Goal: Task Accomplishment & Management: Complete application form

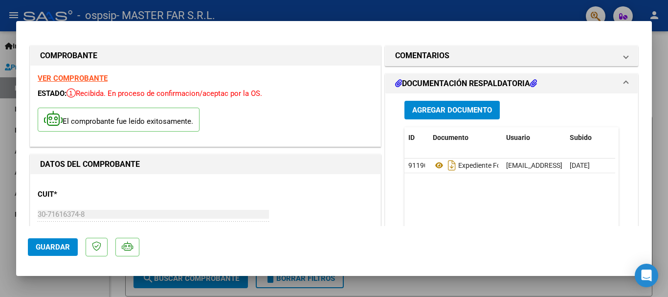
scroll to position [244, 0]
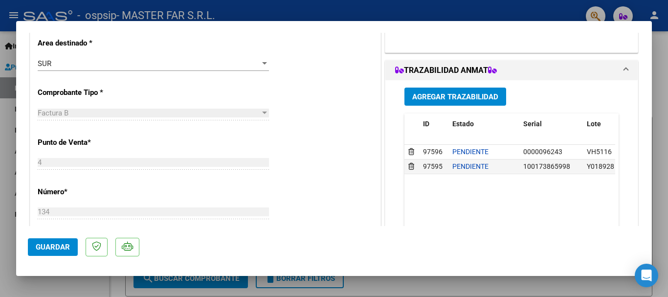
click at [667, 63] on div at bounding box center [334, 148] width 668 height 297
type input "$ 0,00"
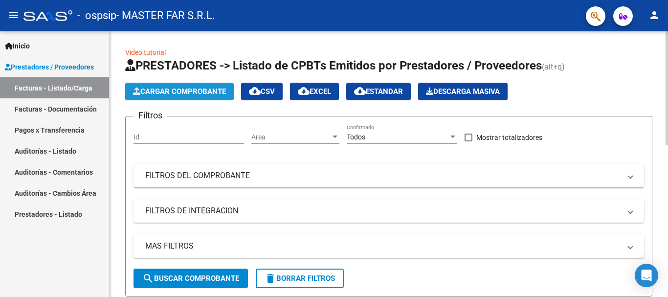
click at [149, 87] on span "Cargar Comprobante" at bounding box center [179, 91] width 93 height 9
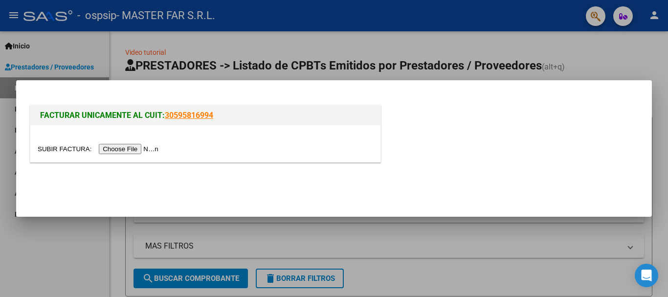
click at [143, 149] on input "file" at bounding box center [100, 149] width 124 height 10
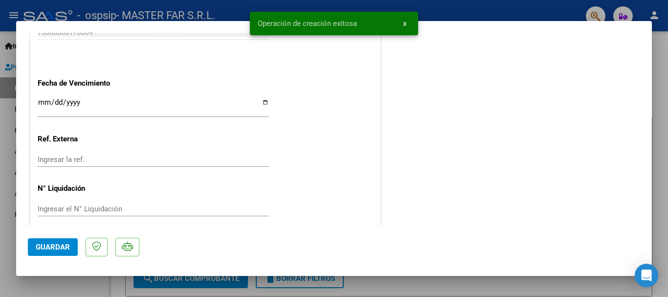
scroll to position [588, 0]
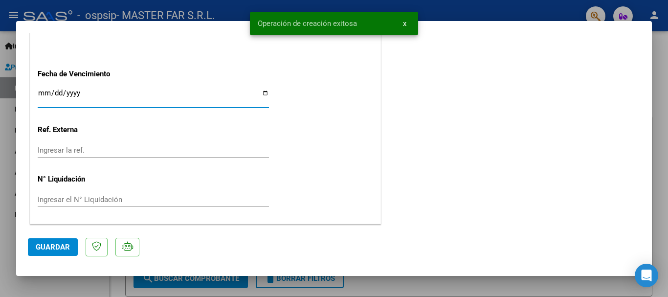
click at [120, 96] on input "Ingresar la fecha" at bounding box center [153, 97] width 231 height 16
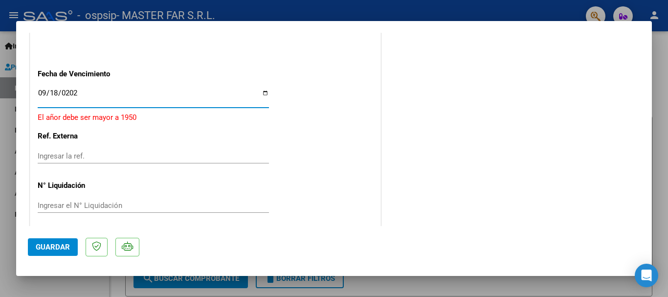
type input "[DATE]"
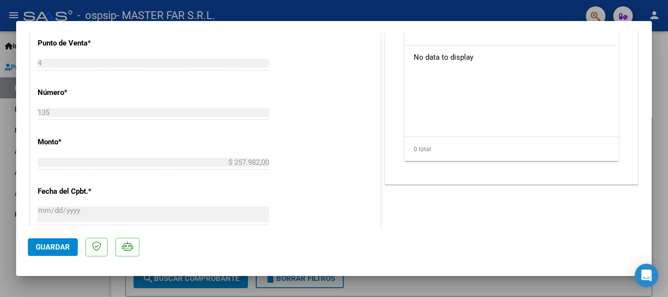
scroll to position [1, 0]
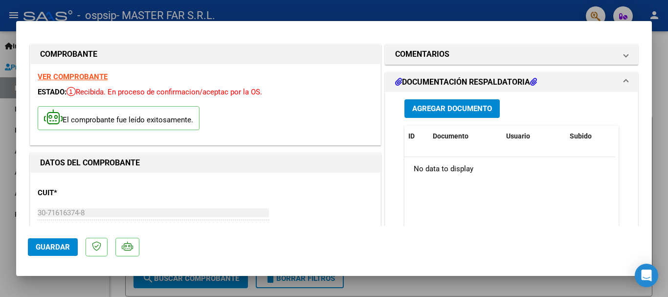
click at [407, 102] on button "Agregar Documento" at bounding box center [451, 108] width 95 height 18
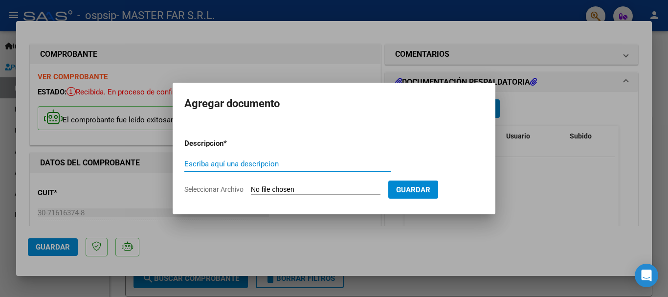
click at [330, 165] on input "Escriba aquí una descripcion" at bounding box center [287, 163] width 206 height 9
paste input "EXPEDIENTE FC-132 SEGURIDAD"
click at [252, 164] on input "EXPEDIENTE FC-132 SEGURIDAD" at bounding box center [287, 163] width 206 height 9
type input "EXPEDIENTE FC-135 SEGURIDAD"
click at [313, 192] on input "Seleccionar Archivo" at bounding box center [316, 189] width 130 height 9
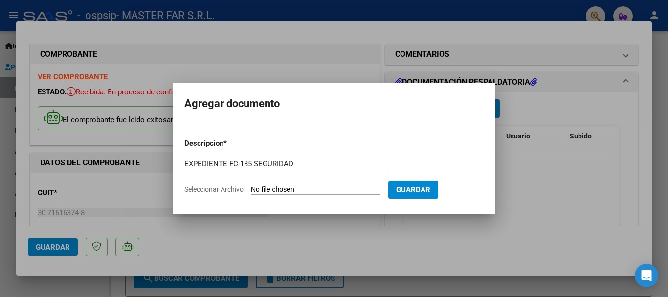
type input "C:\fakepath\EXPEDIENTE FC-135 SEGURIDAD.pdf"
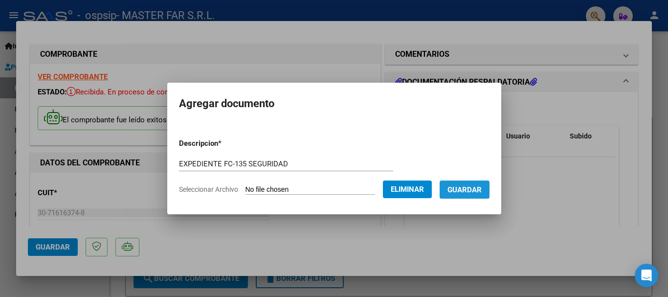
click at [467, 180] on button "Guardar" at bounding box center [464, 189] width 50 height 18
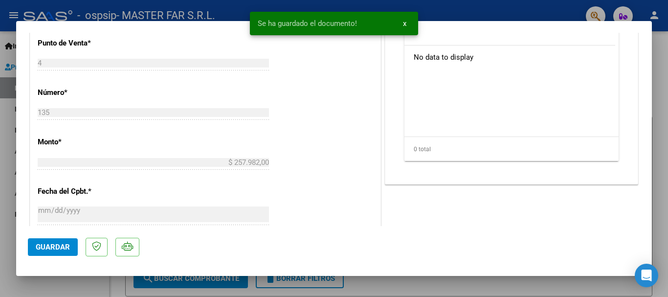
scroll to position [246, 0]
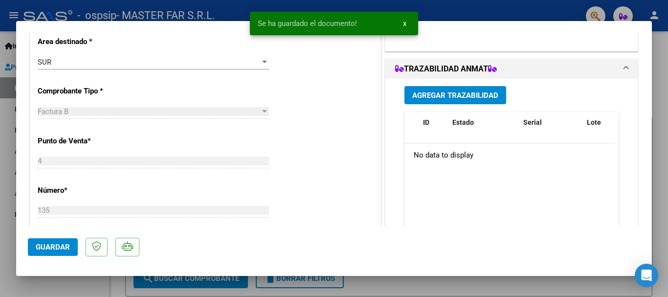
click at [446, 92] on span "Agregar Trazabilidad" at bounding box center [455, 95] width 86 height 9
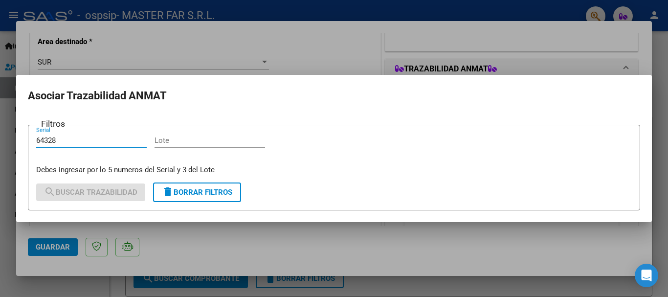
type input "64328"
click at [192, 146] on div "Lote" at bounding box center [209, 140] width 110 height 15
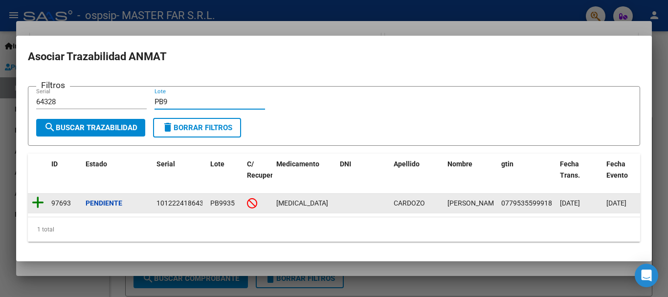
type input "PB9"
click at [33, 202] on icon at bounding box center [38, 202] width 12 height 14
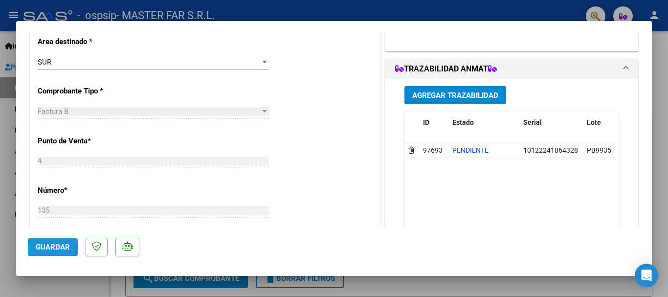
click at [46, 247] on span "Guardar" at bounding box center [53, 246] width 34 height 9
click at [657, 124] on div at bounding box center [334, 148] width 668 height 297
type input "$ 0,00"
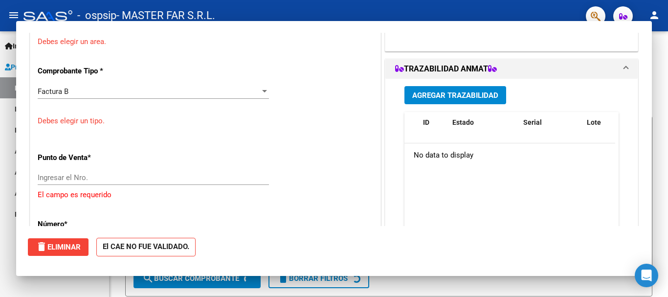
scroll to position [216, 0]
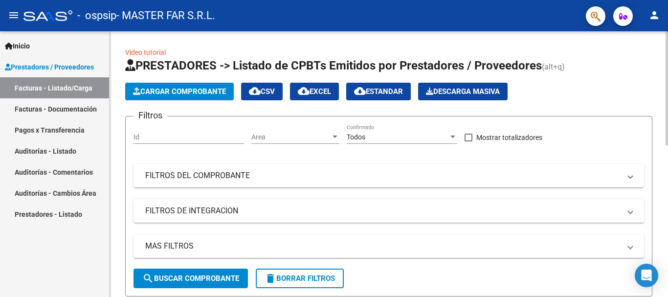
click at [370, 292] on form "Filtros Id Area Area Todos Confirmado Mostrar totalizadores FILTROS DEL COMPROB…" at bounding box center [388, 206] width 527 height 180
